Goal: Navigation & Orientation: Find specific page/section

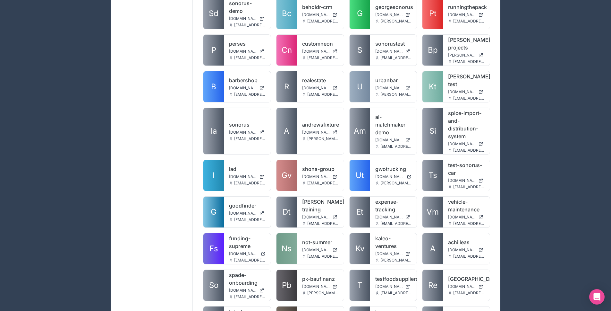
scroll to position [129, 0]
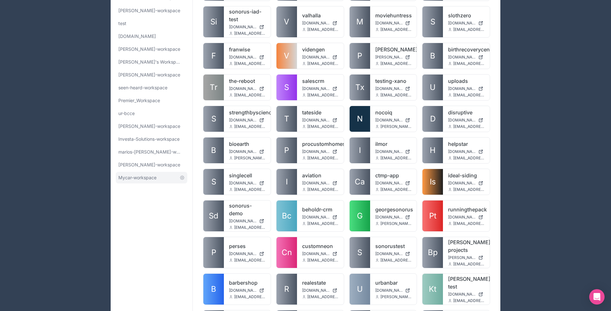
click at [140, 175] on span "Mycar-workspace" at bounding box center [137, 177] width 38 height 6
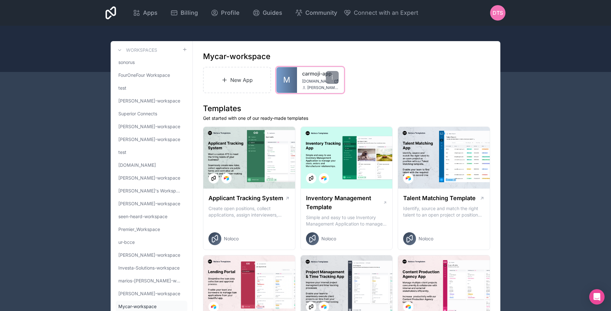
click at [293, 82] on link "M" at bounding box center [287, 80] width 21 height 26
